Goal: Task Accomplishment & Management: Complete application form

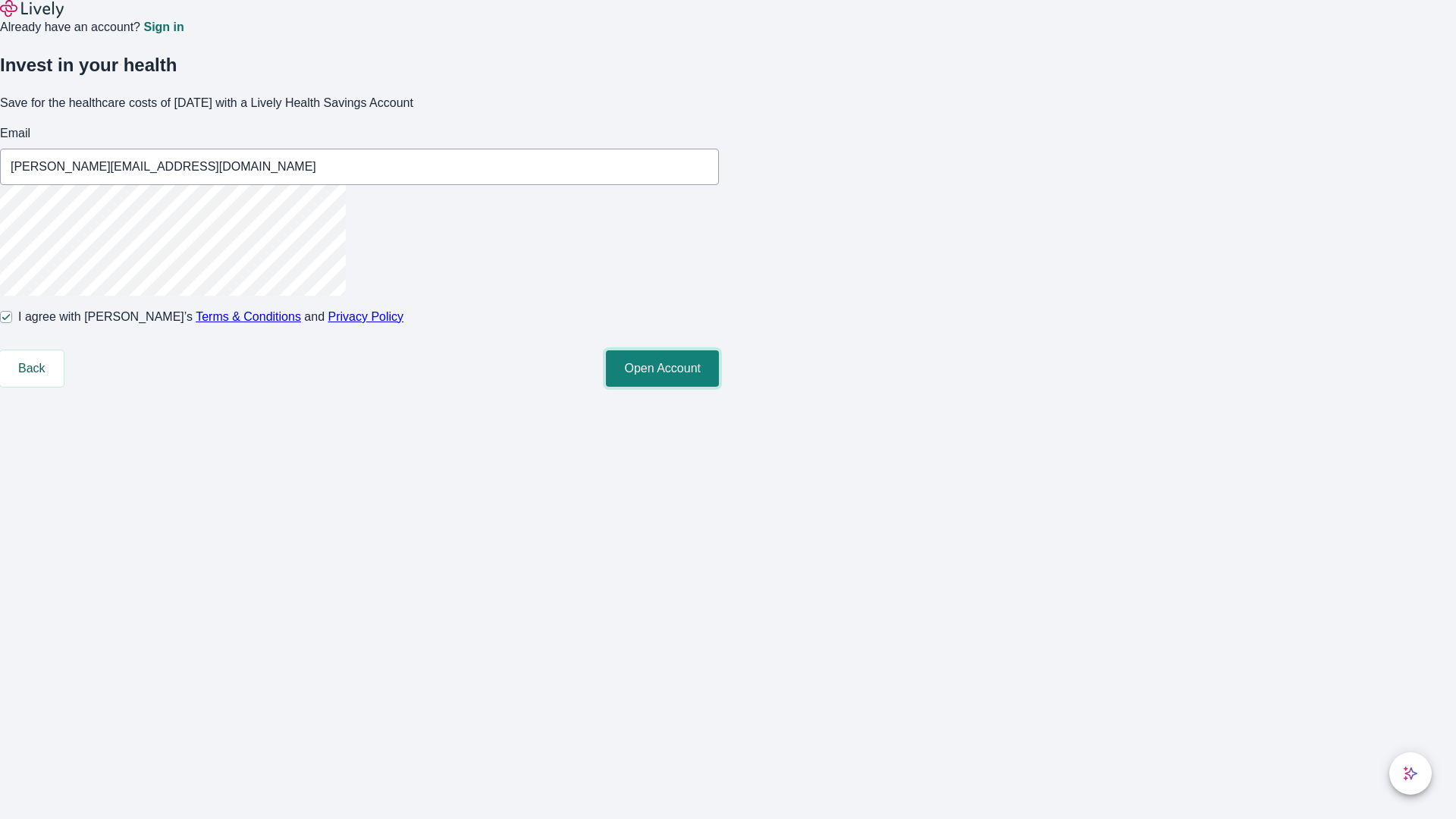
click at [719, 387] on button "Open Account" at bounding box center [663, 368] width 113 height 36
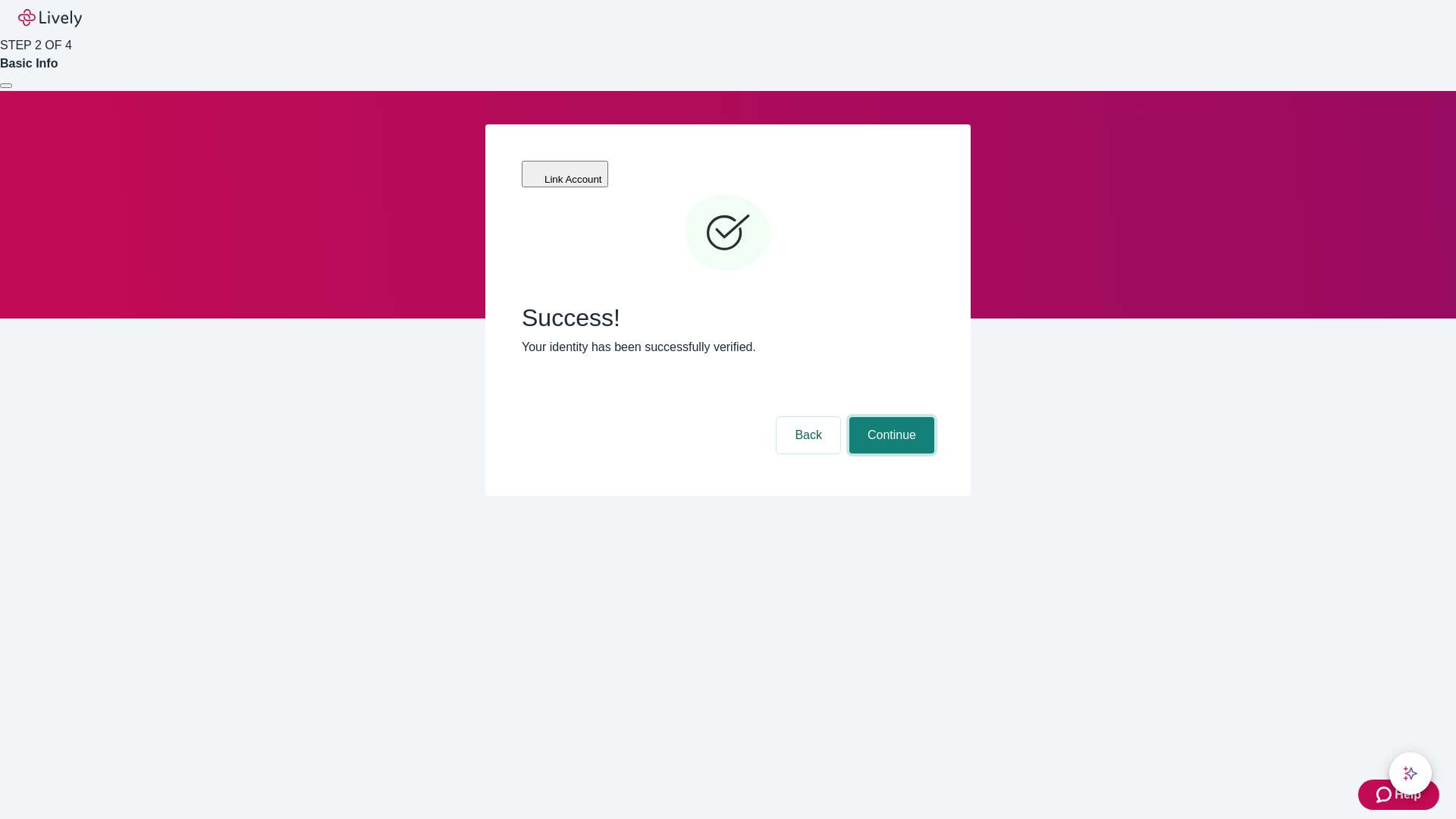
click at [890, 417] on button "Continue" at bounding box center [892, 435] width 85 height 36
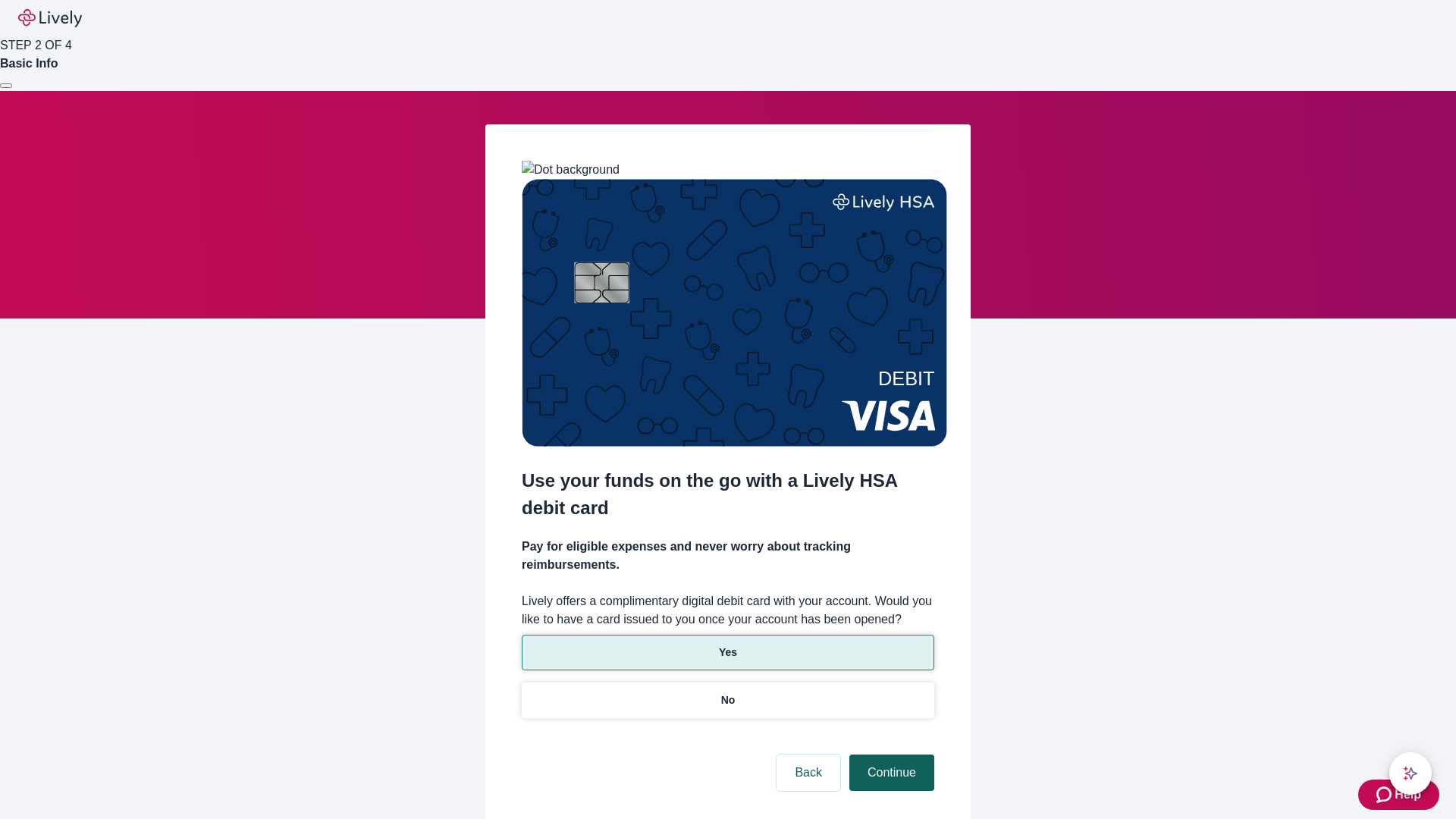
click at [728, 692] on p "No" at bounding box center [728, 700] width 14 height 16
click at [890, 754] on button "Continue" at bounding box center [892, 772] width 85 height 36
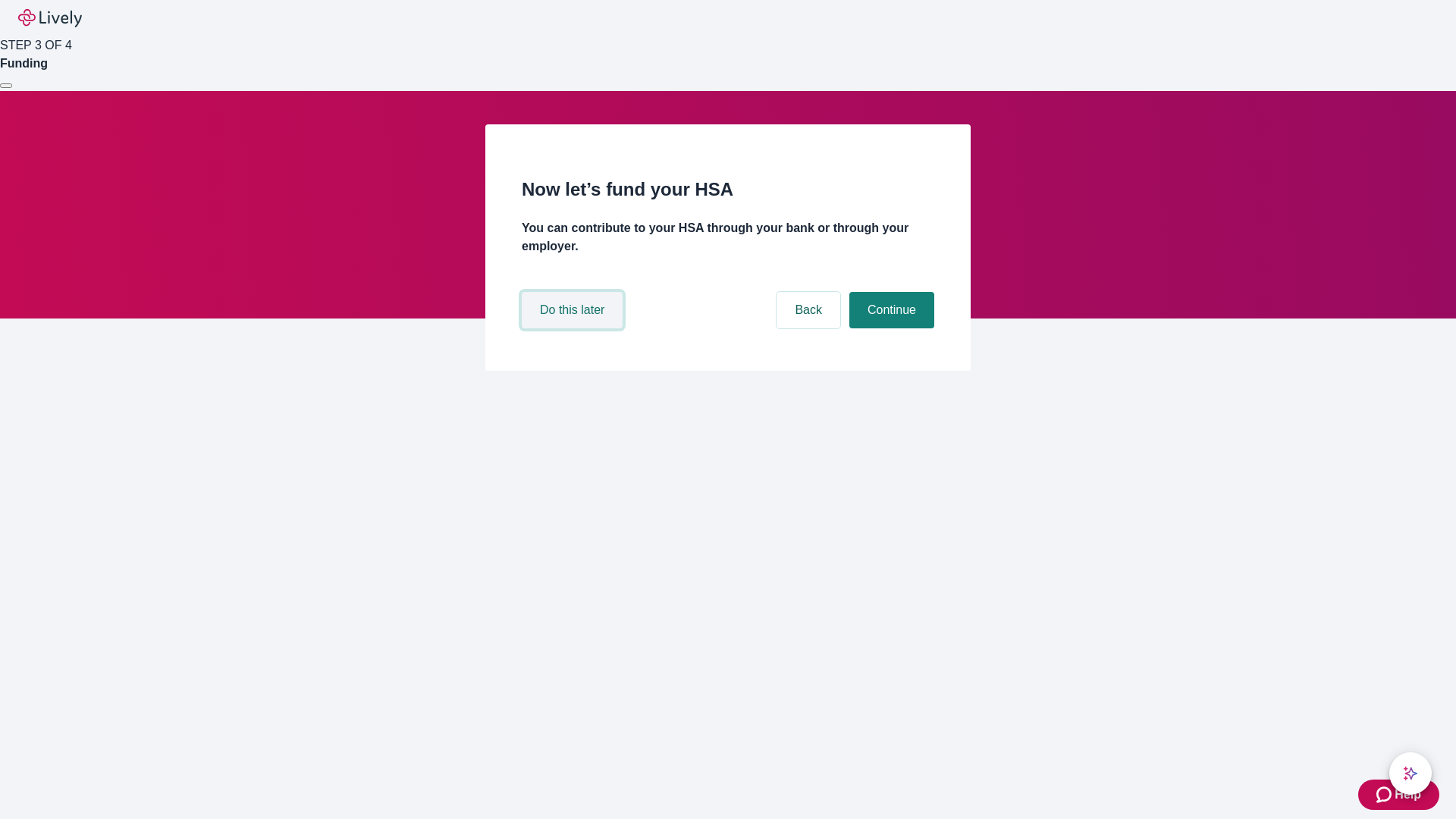
click at [574, 328] on button "Do this later" at bounding box center [572, 310] width 101 height 36
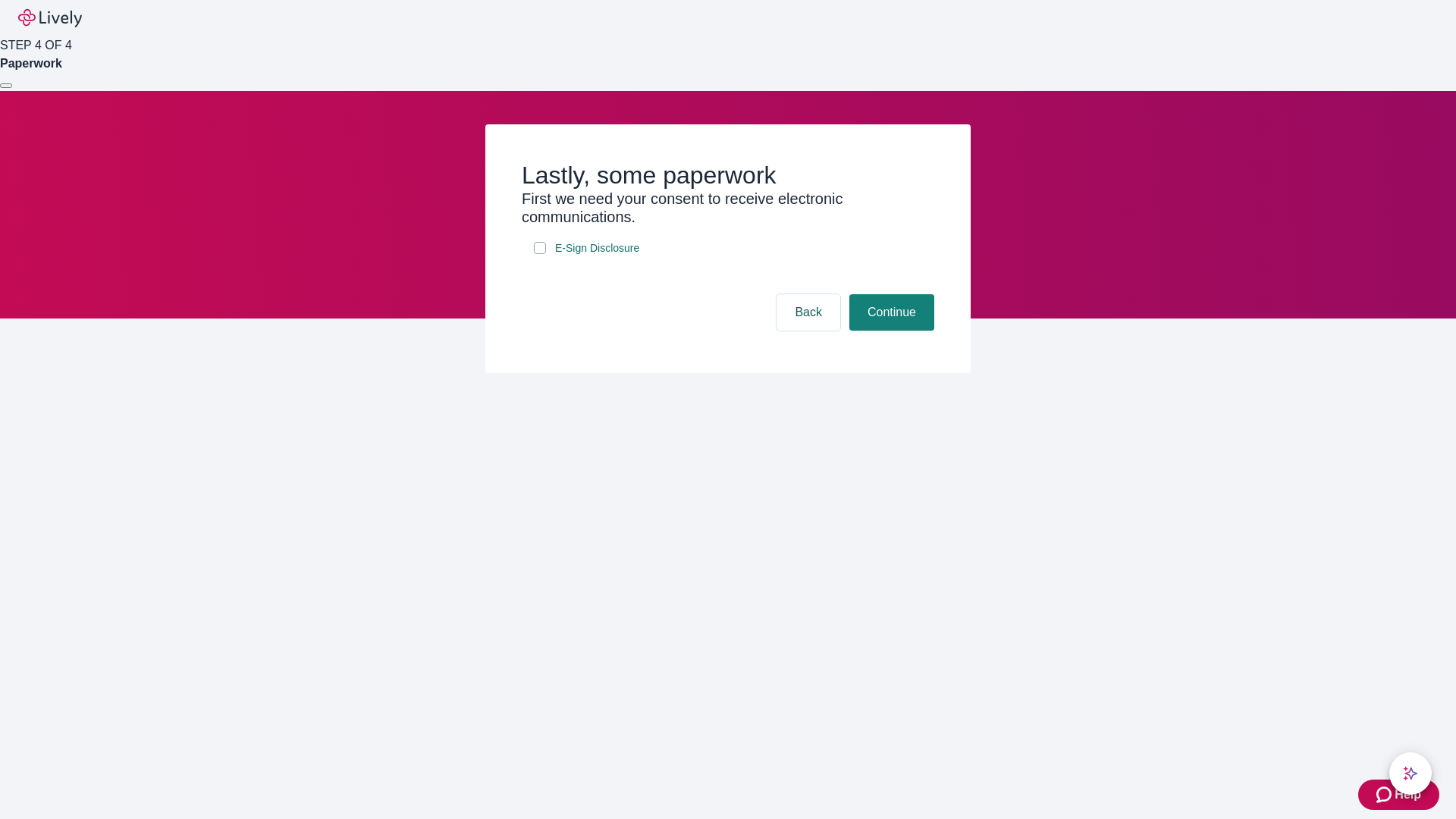
click at [540, 254] on input "E-Sign Disclosure" at bounding box center [539, 247] width 12 height 12
checkbox input "true"
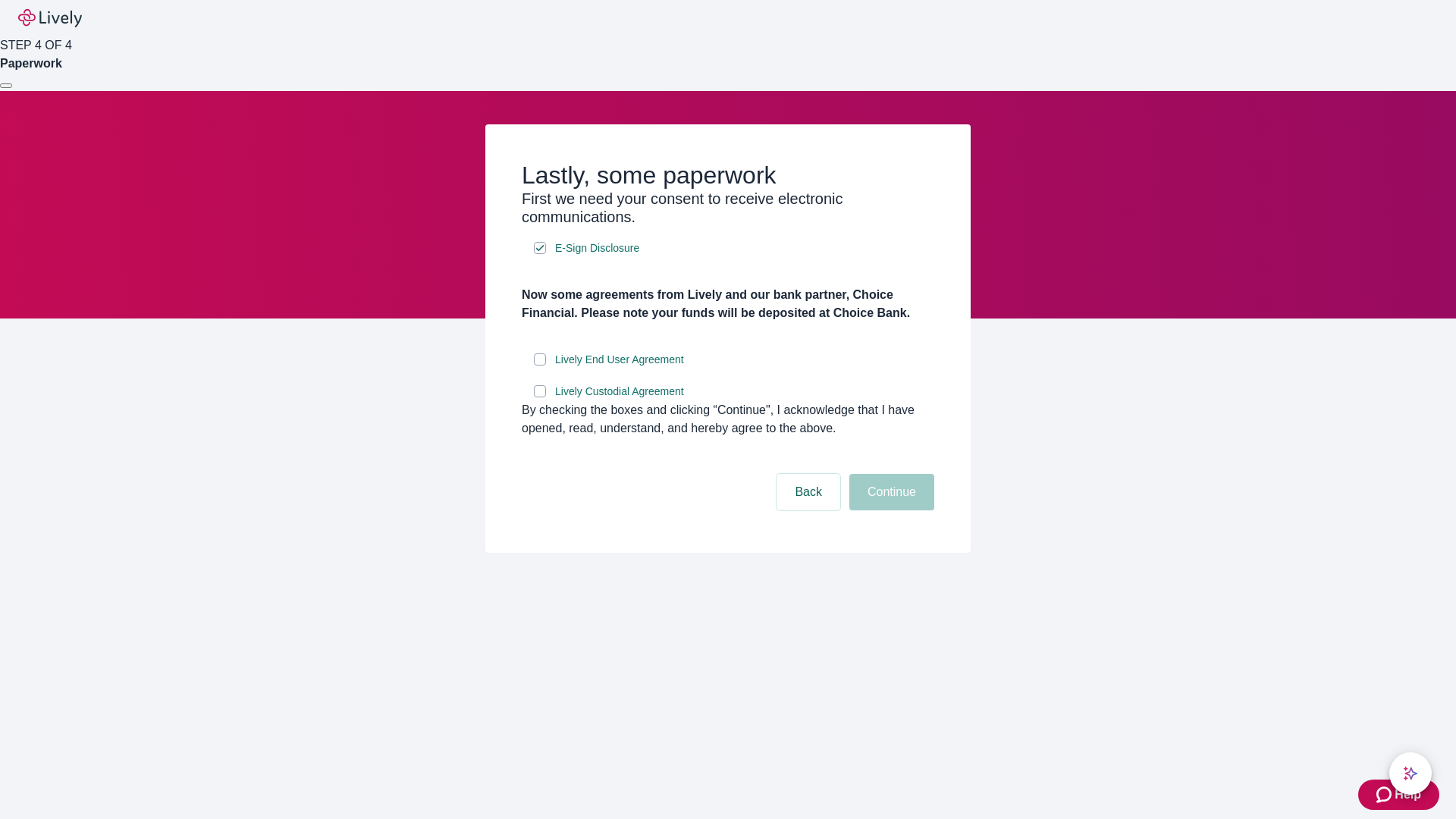
click at [540, 366] on input "Lively End User Agreement" at bounding box center [539, 359] width 12 height 12
checkbox input "true"
click at [540, 397] on input "Lively Custodial Agreement" at bounding box center [539, 390] width 12 height 12
checkbox input "true"
click at [890, 511] on button "Continue" at bounding box center [892, 492] width 85 height 36
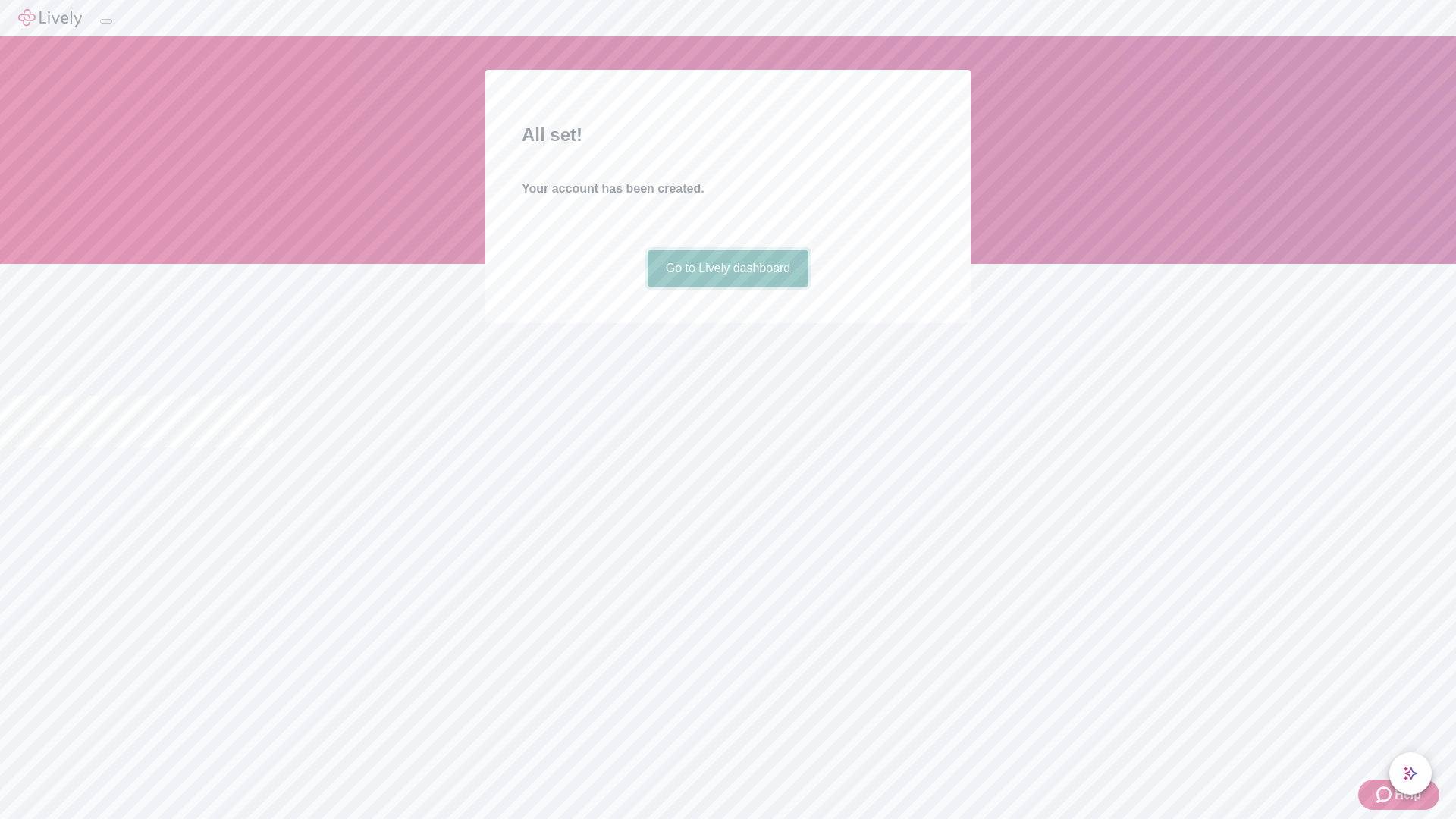
click at [728, 286] on link "Go to Lively dashboard" at bounding box center [728, 268] width 161 height 36
